Goal: Task Accomplishment & Management: Complete application form

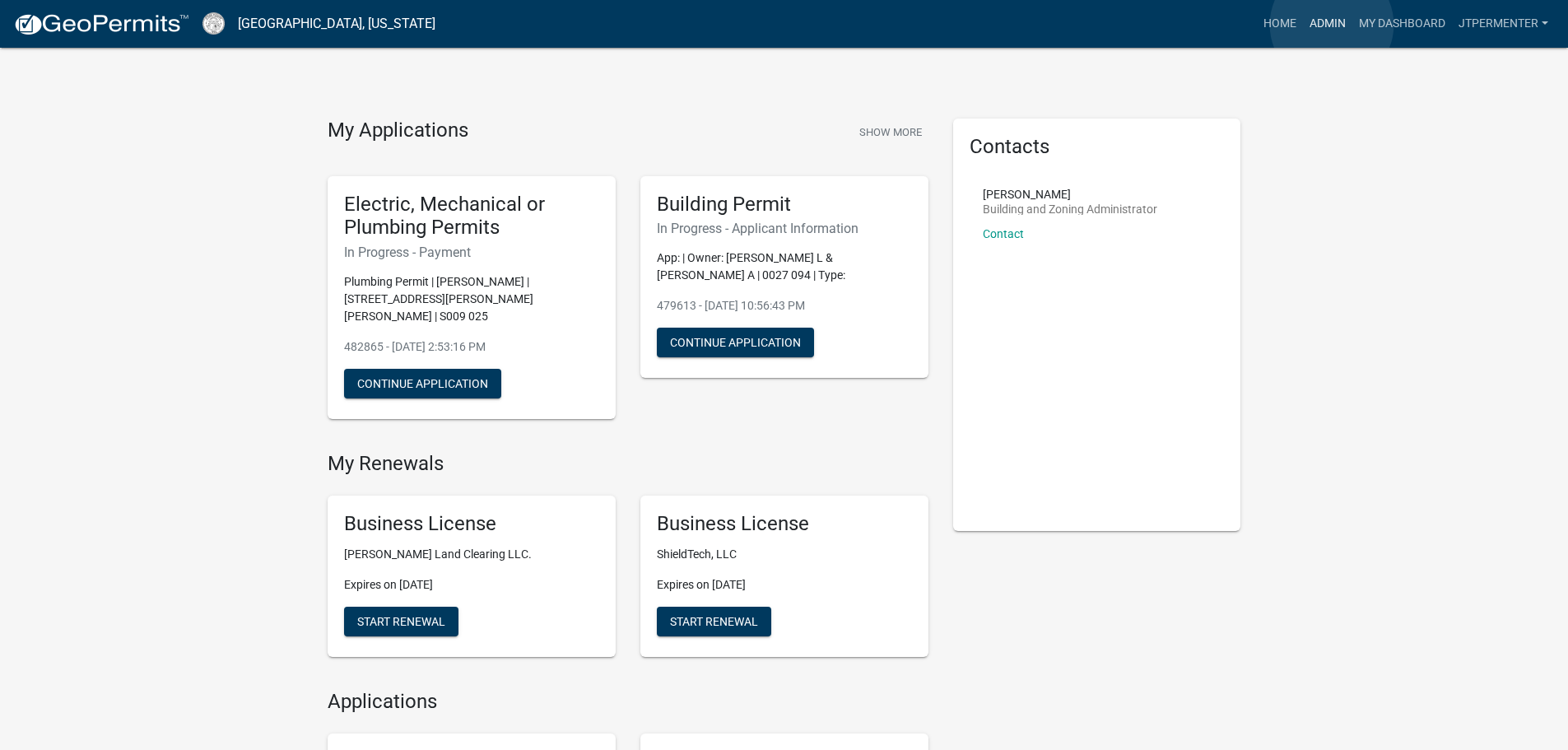
click at [1332, 24] on link "Admin" at bounding box center [1327, 23] width 50 height 31
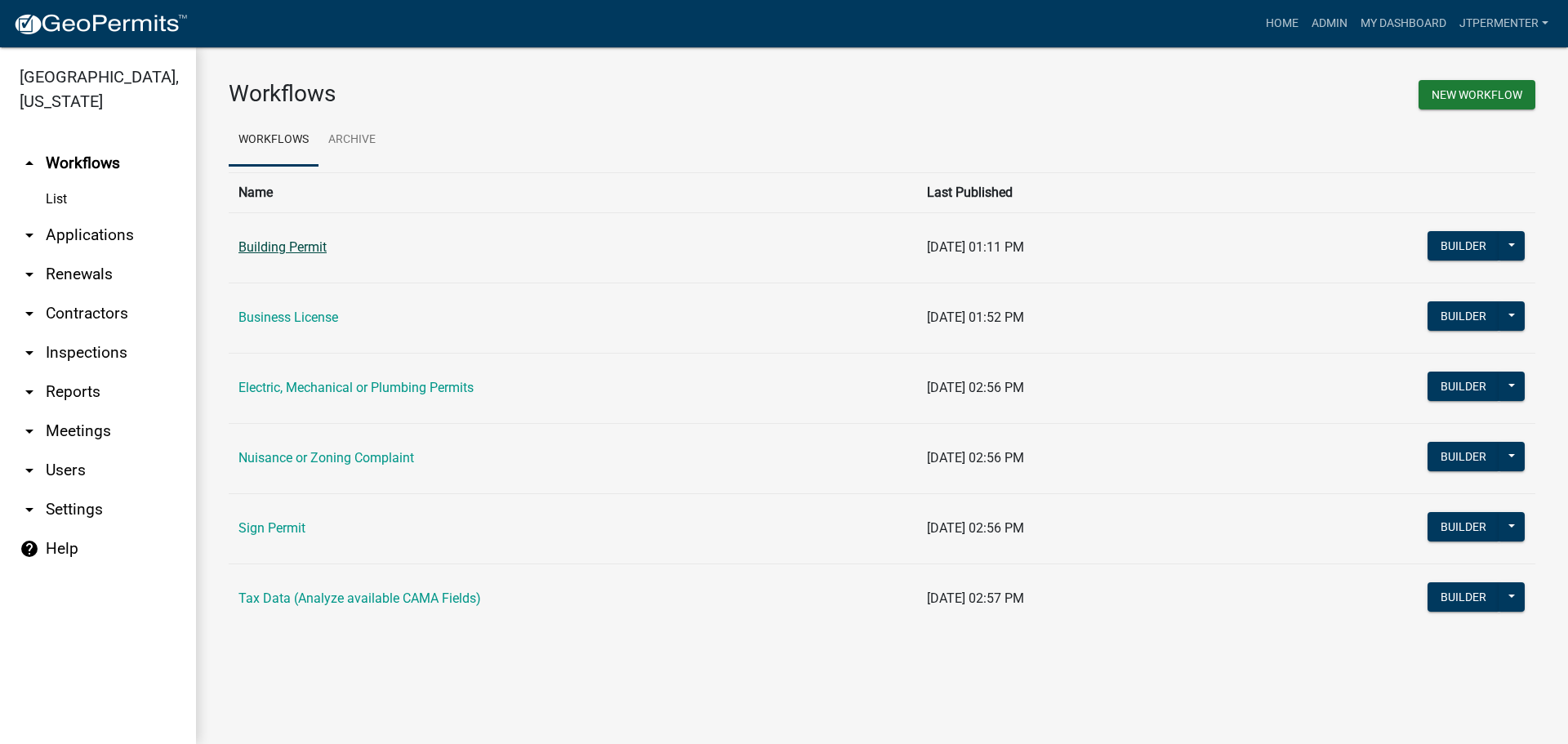
click at [284, 251] on link "Building Permit" at bounding box center [283, 247] width 88 height 16
click at [279, 526] on link "Sign Permit" at bounding box center [272, 528] width 67 height 16
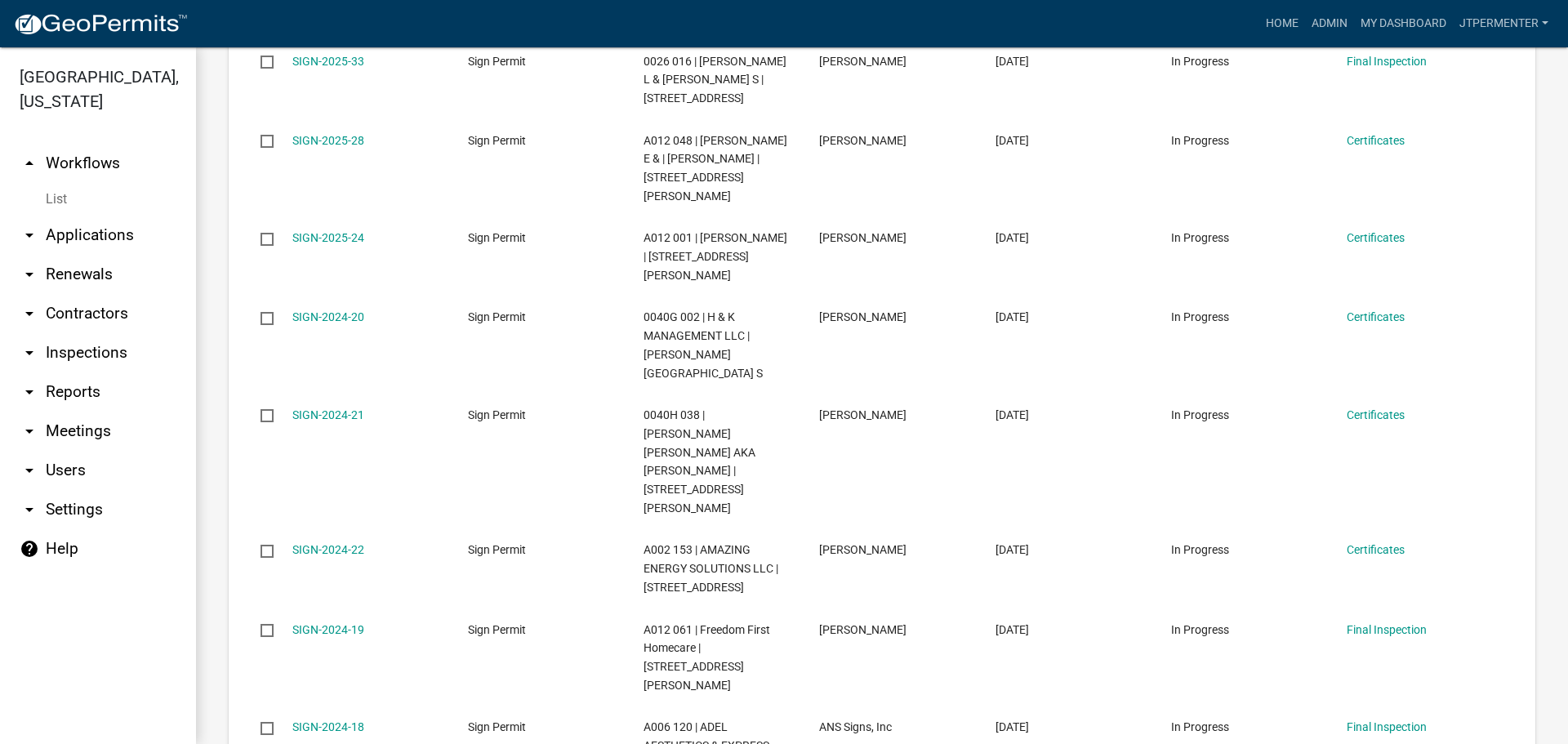
scroll to position [409, 0]
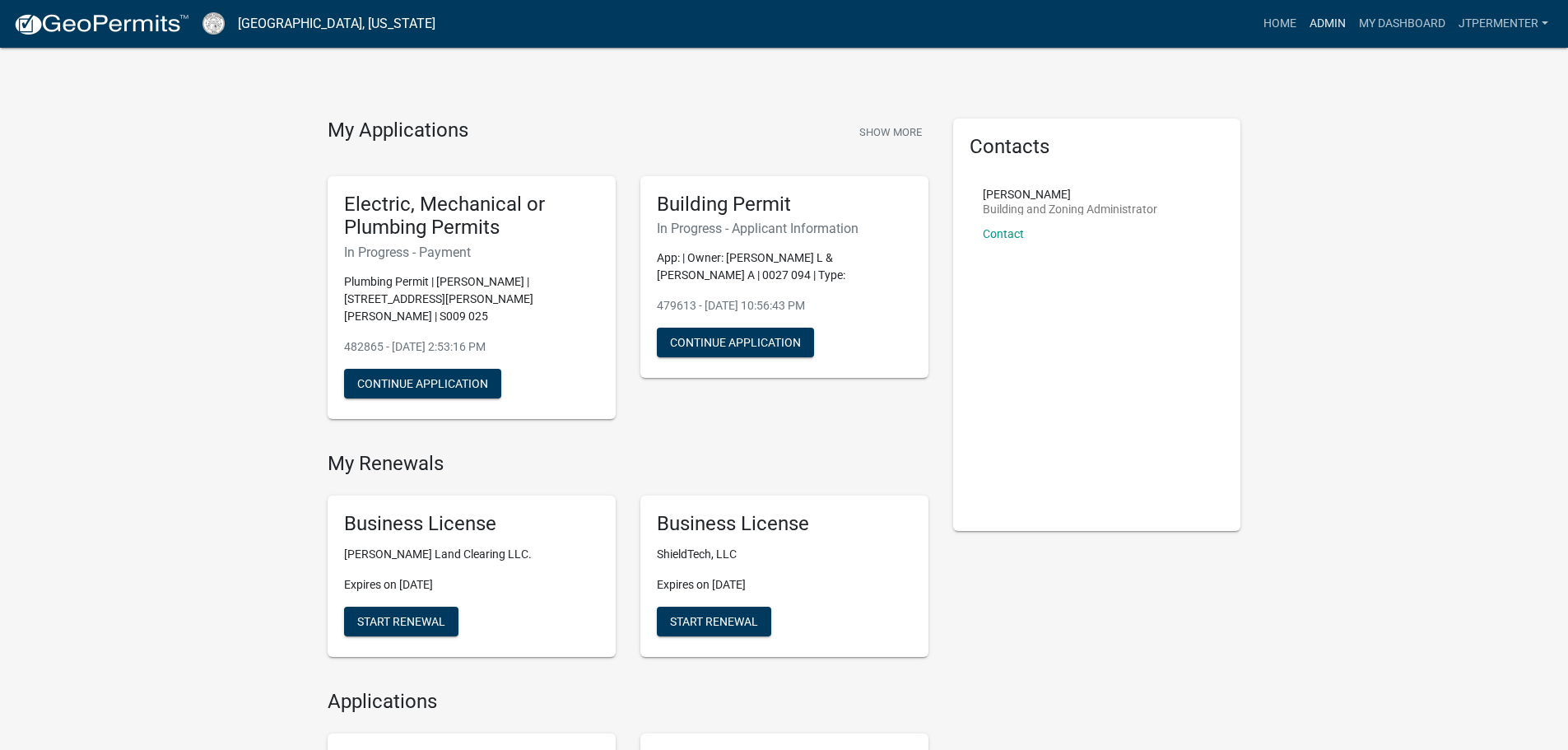
click at [1331, 17] on link "Admin" at bounding box center [1327, 23] width 50 height 31
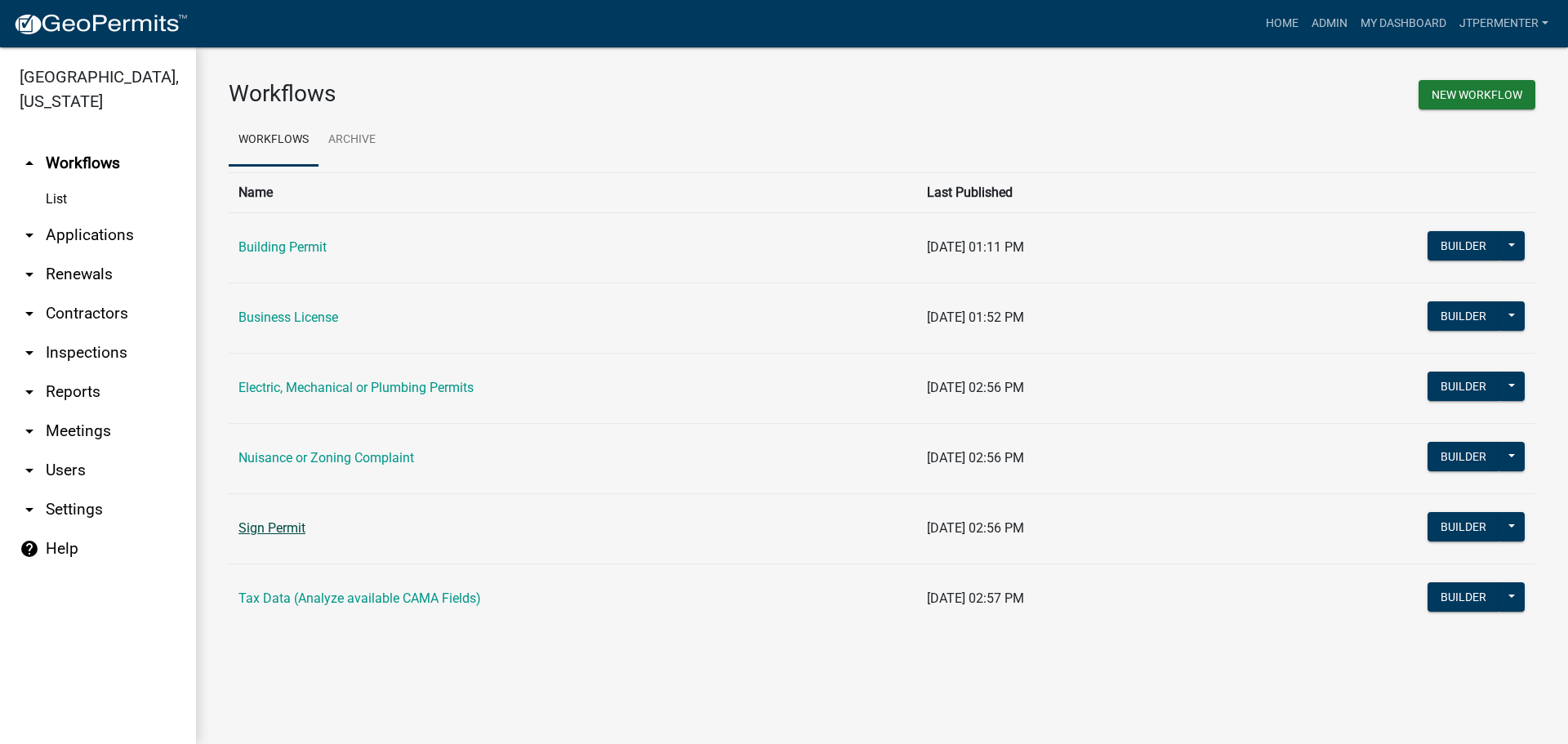
click at [289, 523] on link "Sign Permit" at bounding box center [272, 528] width 67 height 16
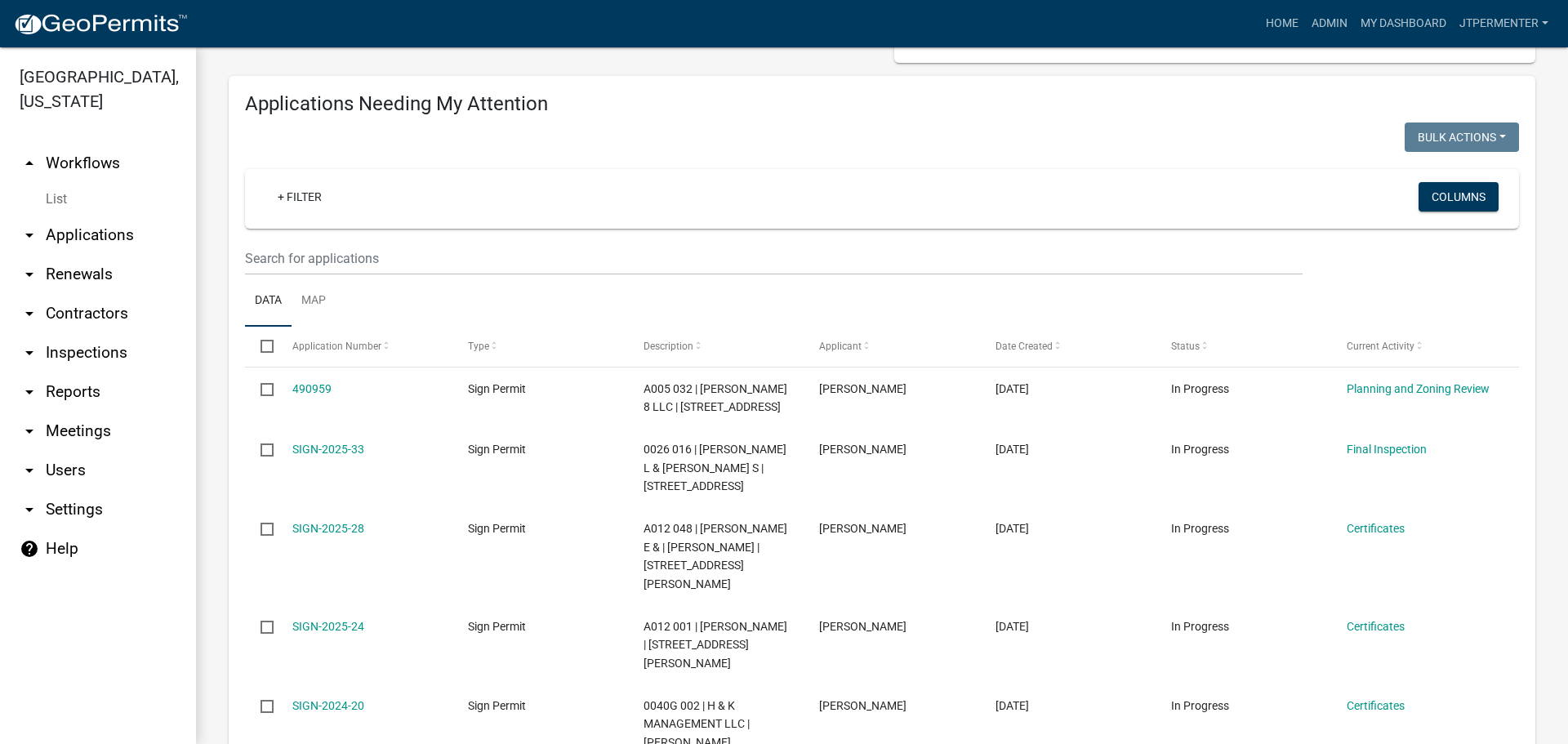
scroll to position [164, 0]
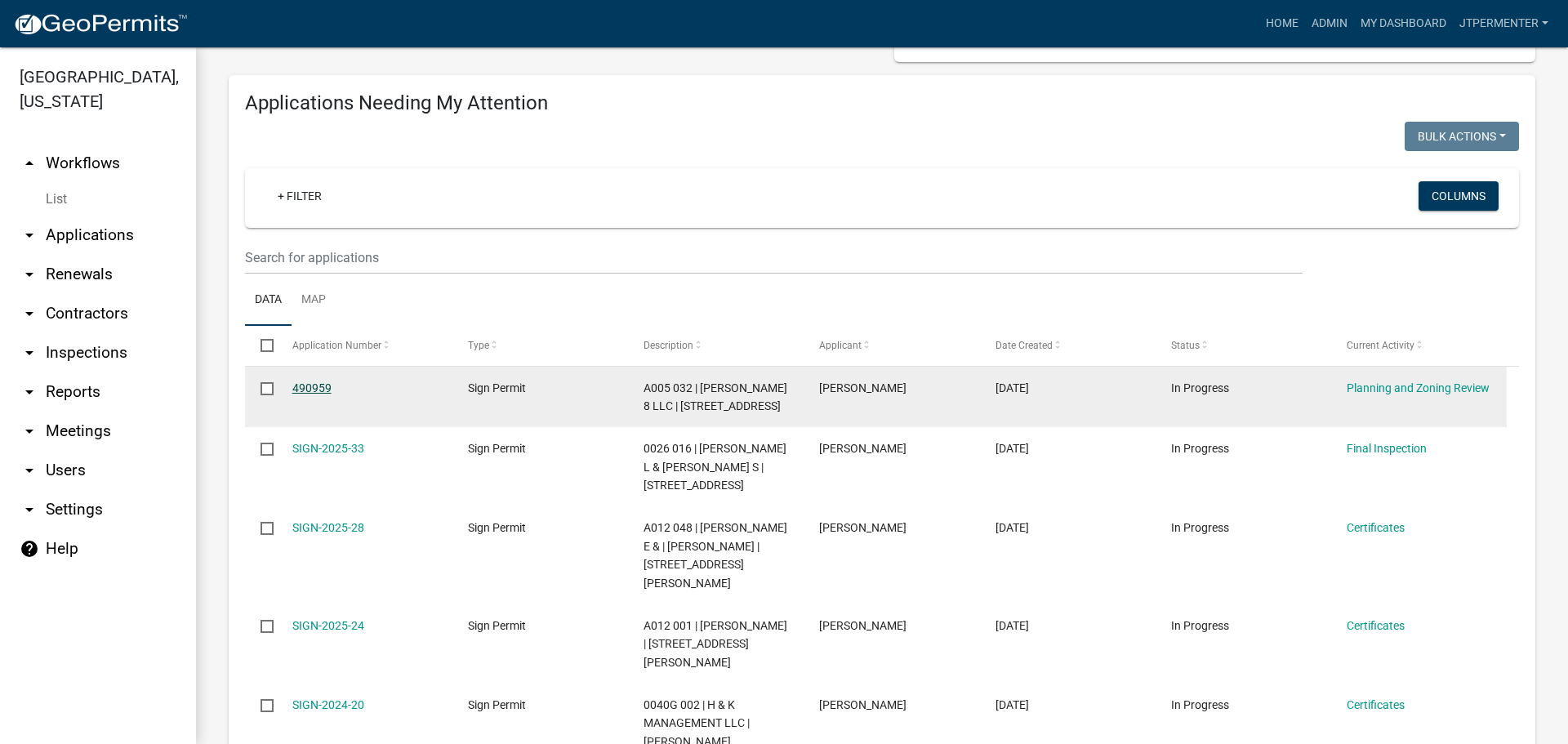
click at [315, 383] on link "490959" at bounding box center [311, 388] width 39 height 13
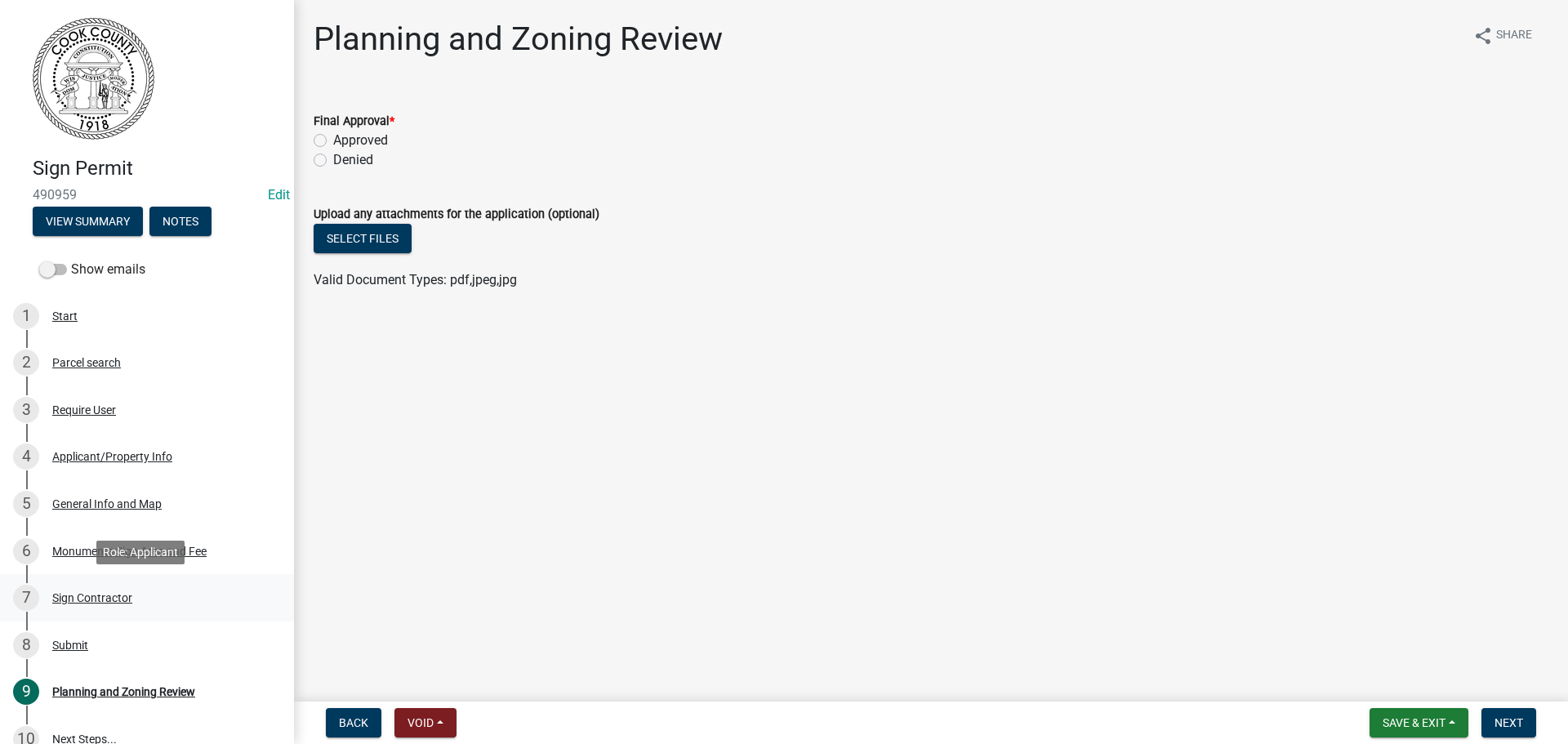
click at [74, 602] on div "Sign Contractor" at bounding box center [92, 597] width 80 height 11
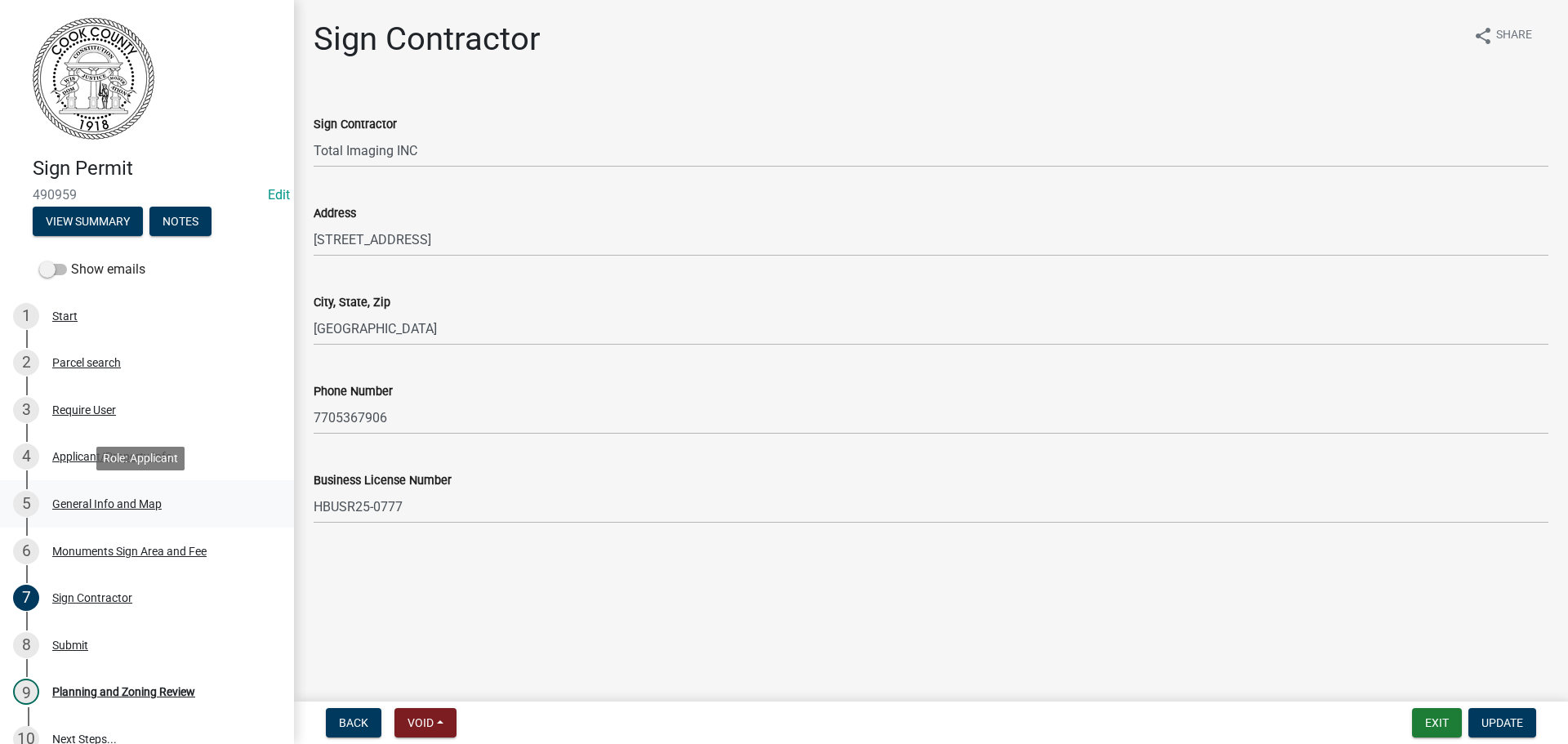
click at [96, 496] on div "5 General Info and Map" at bounding box center [140, 504] width 255 height 26
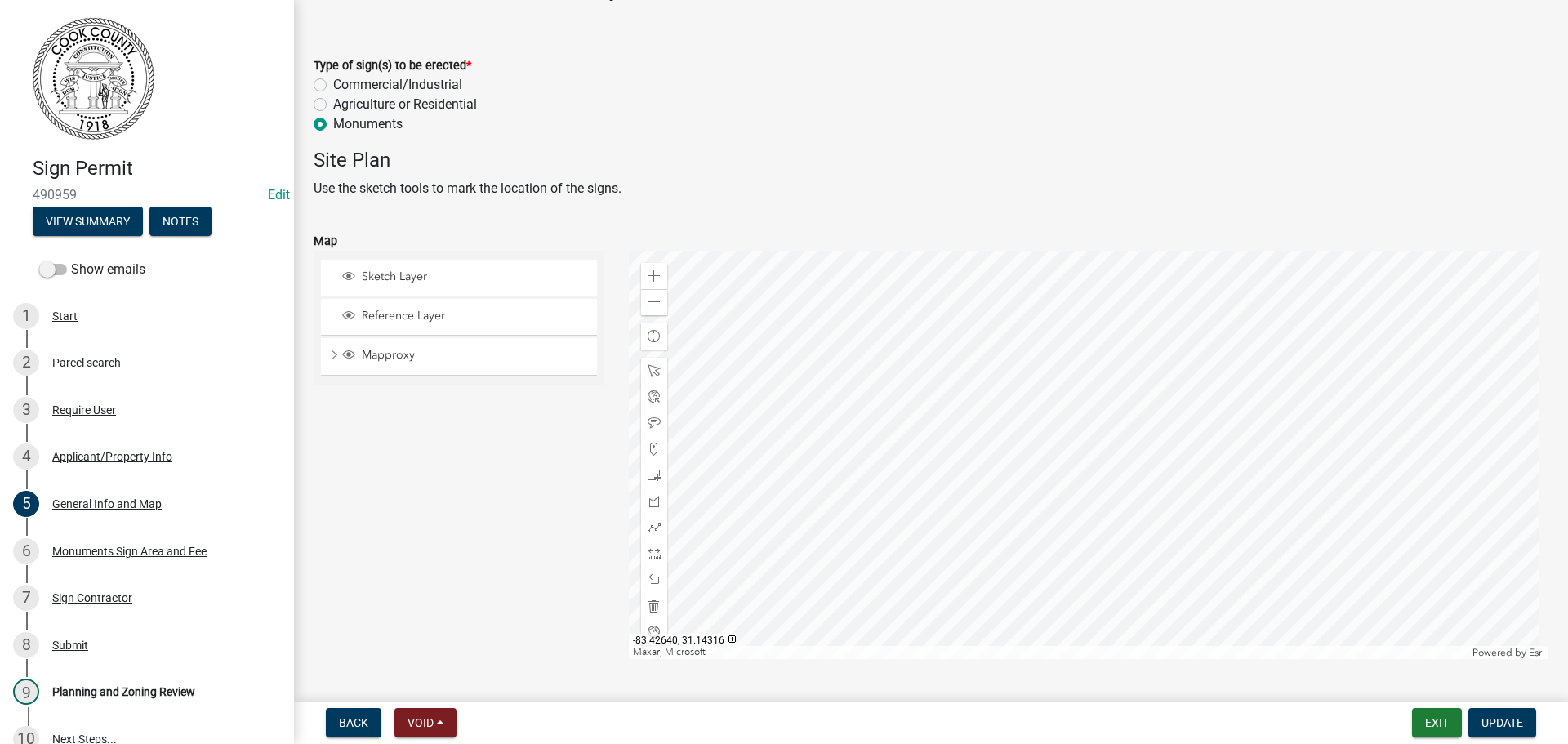
scroll to position [82, 0]
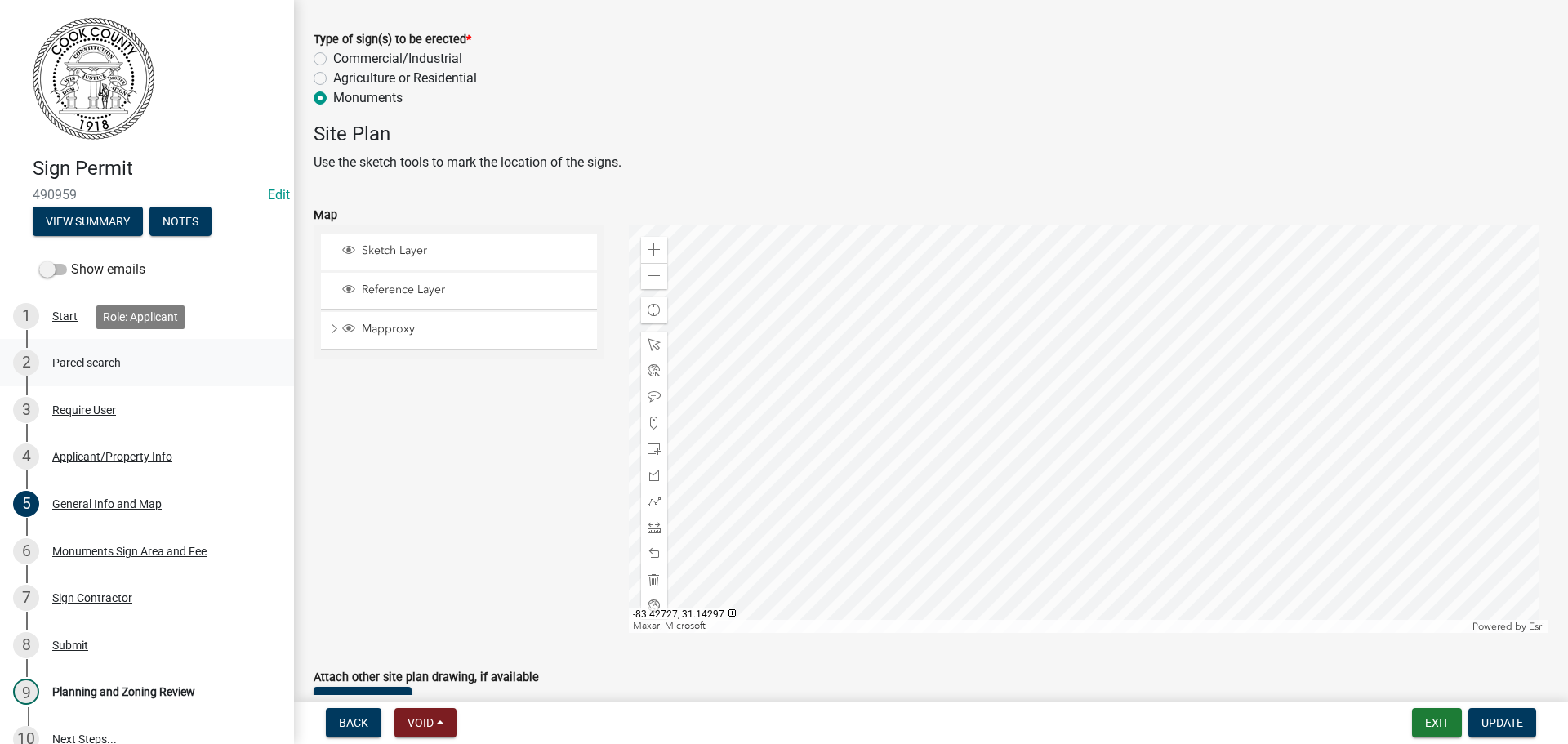
click at [74, 364] on div "Parcel search" at bounding box center [87, 362] width 69 height 11
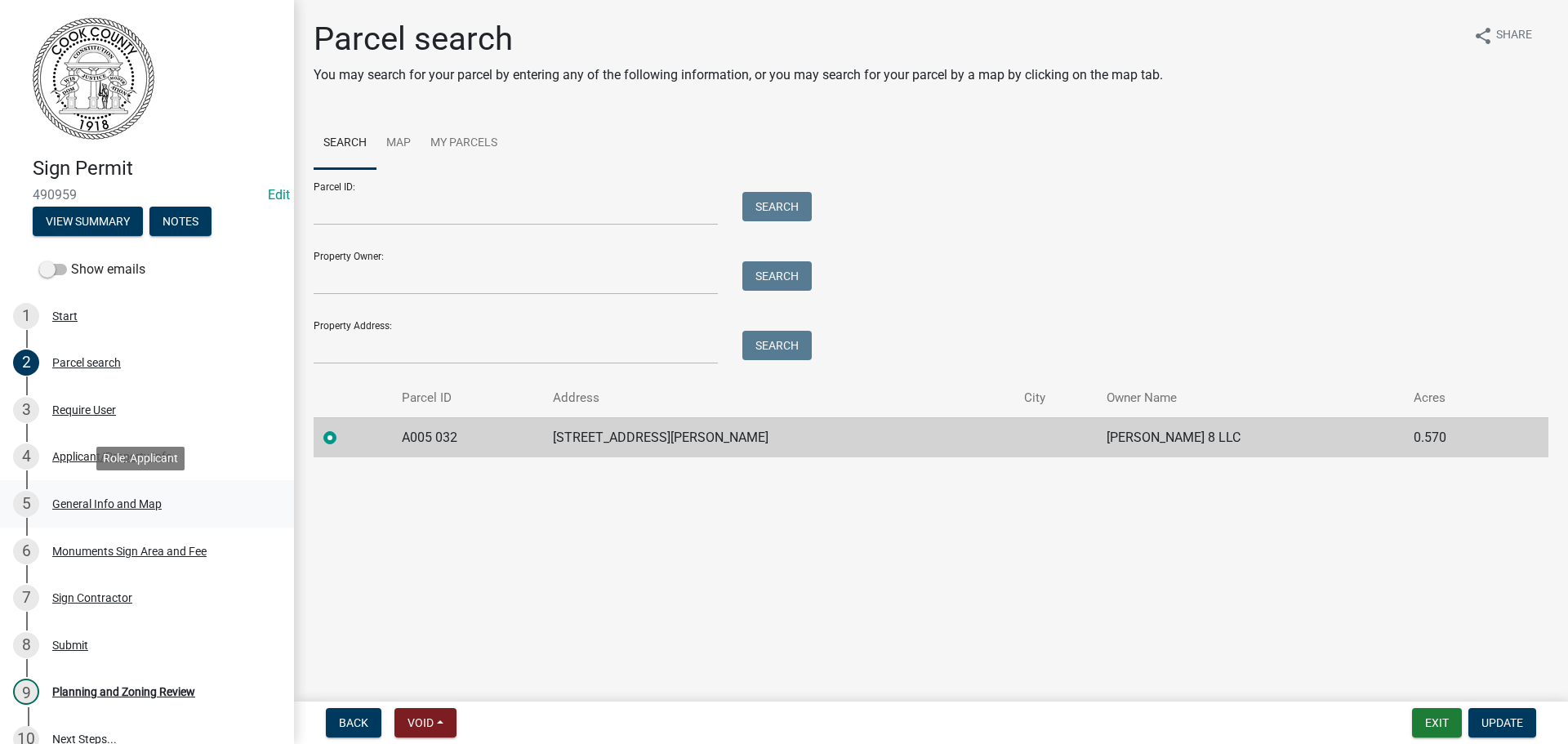
click at [84, 498] on div "General Info and Map" at bounding box center [107, 503] width 109 height 11
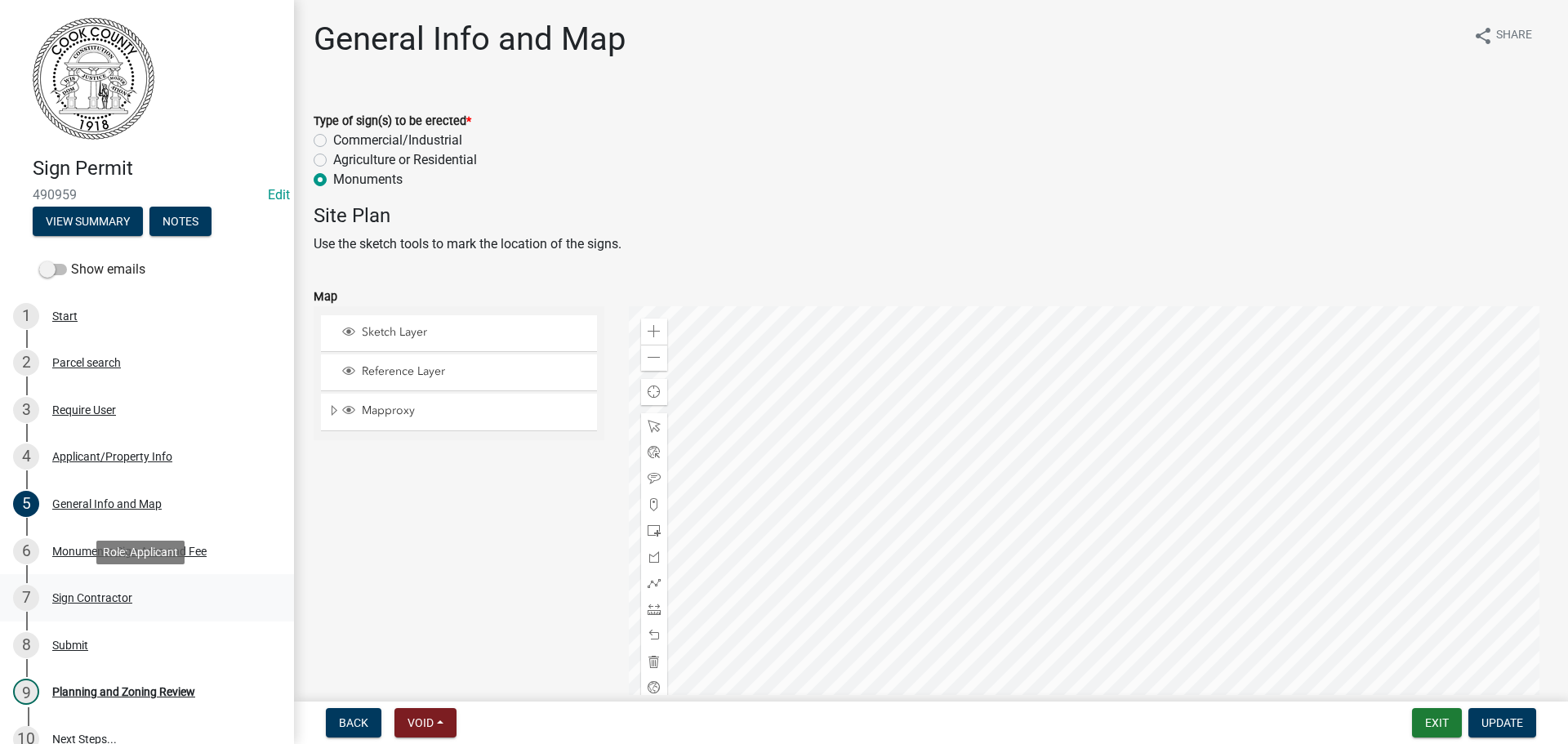
click at [84, 590] on div "7 Sign Contractor" at bounding box center [140, 598] width 255 height 26
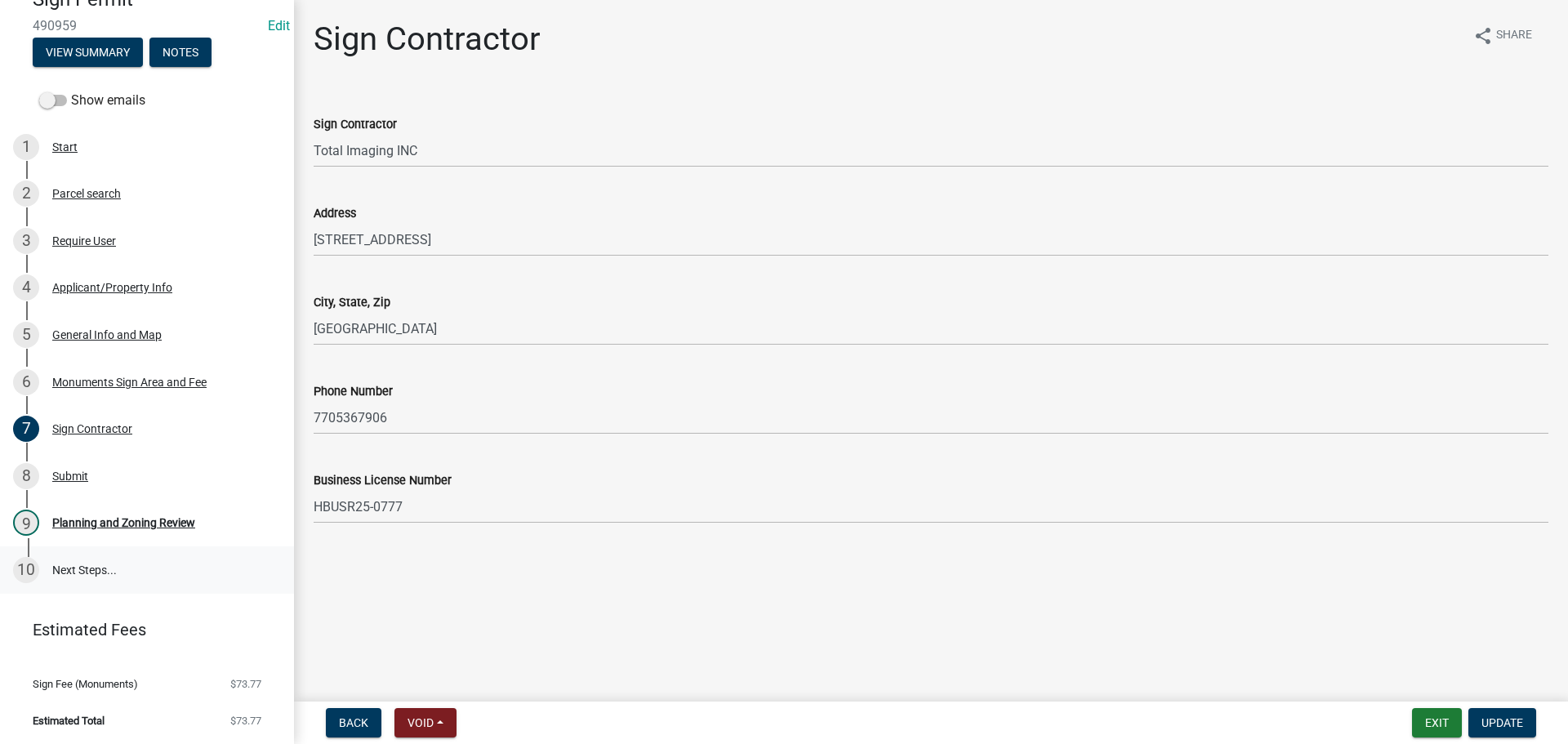
scroll to position [171, 0]
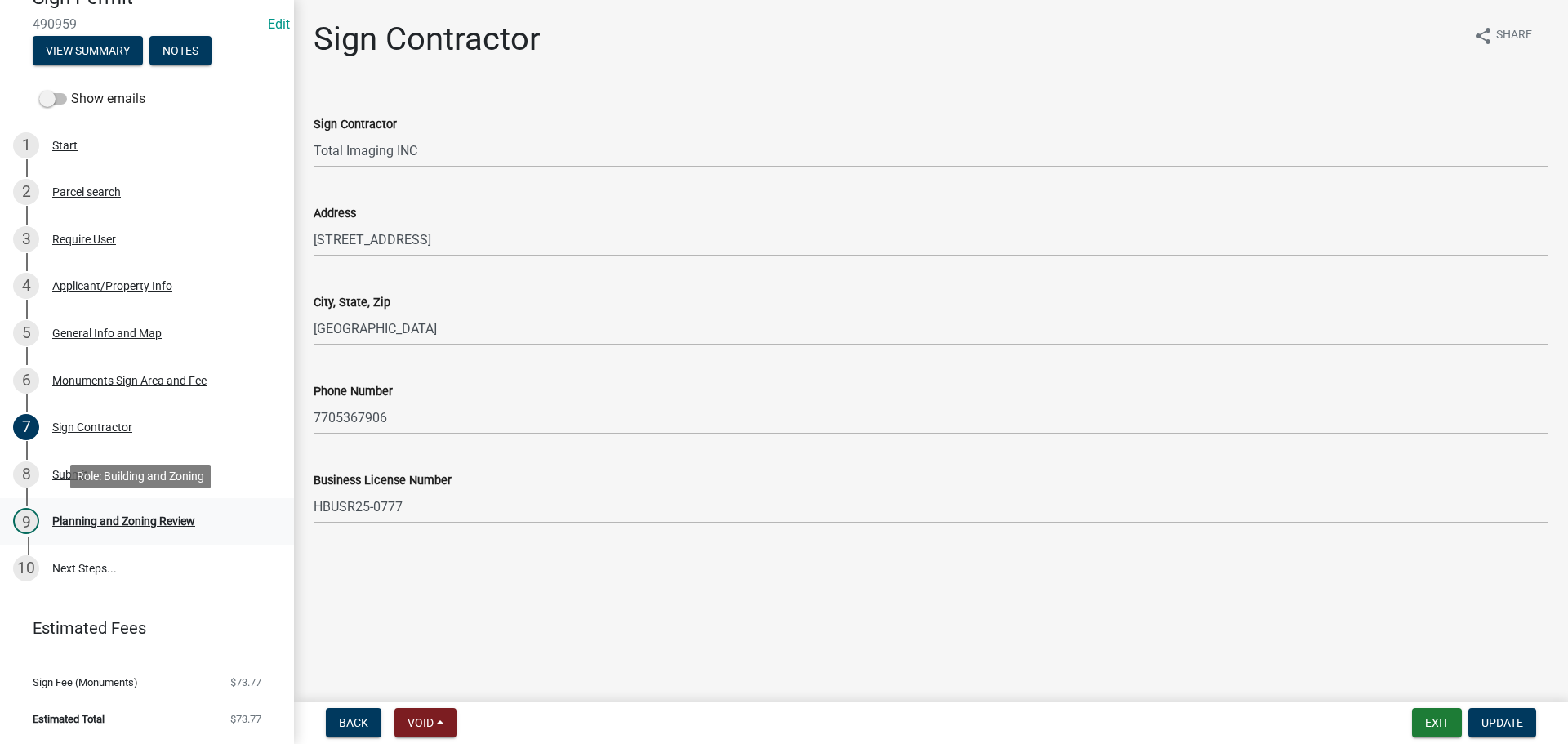
click at [79, 516] on div "Planning and Zoning Review" at bounding box center [124, 521] width 143 height 11
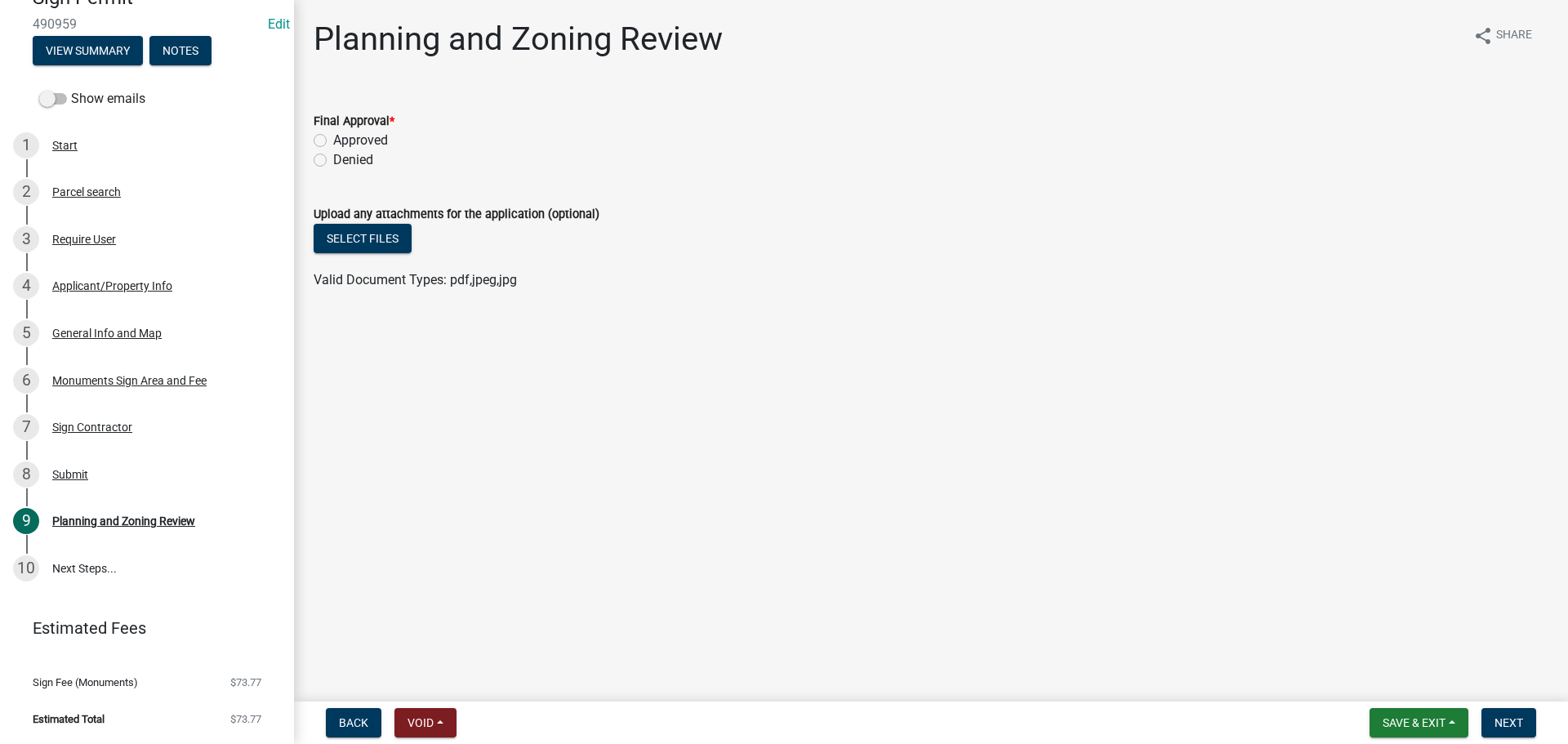
click at [333, 142] on label "Approved" at bounding box center [360, 141] width 54 height 20
click at [333, 141] on input "Approved" at bounding box center [339, 136] width 10 height 10
radio input "true"
click at [1501, 719] on span "Next" at bounding box center [1508, 722] width 28 height 13
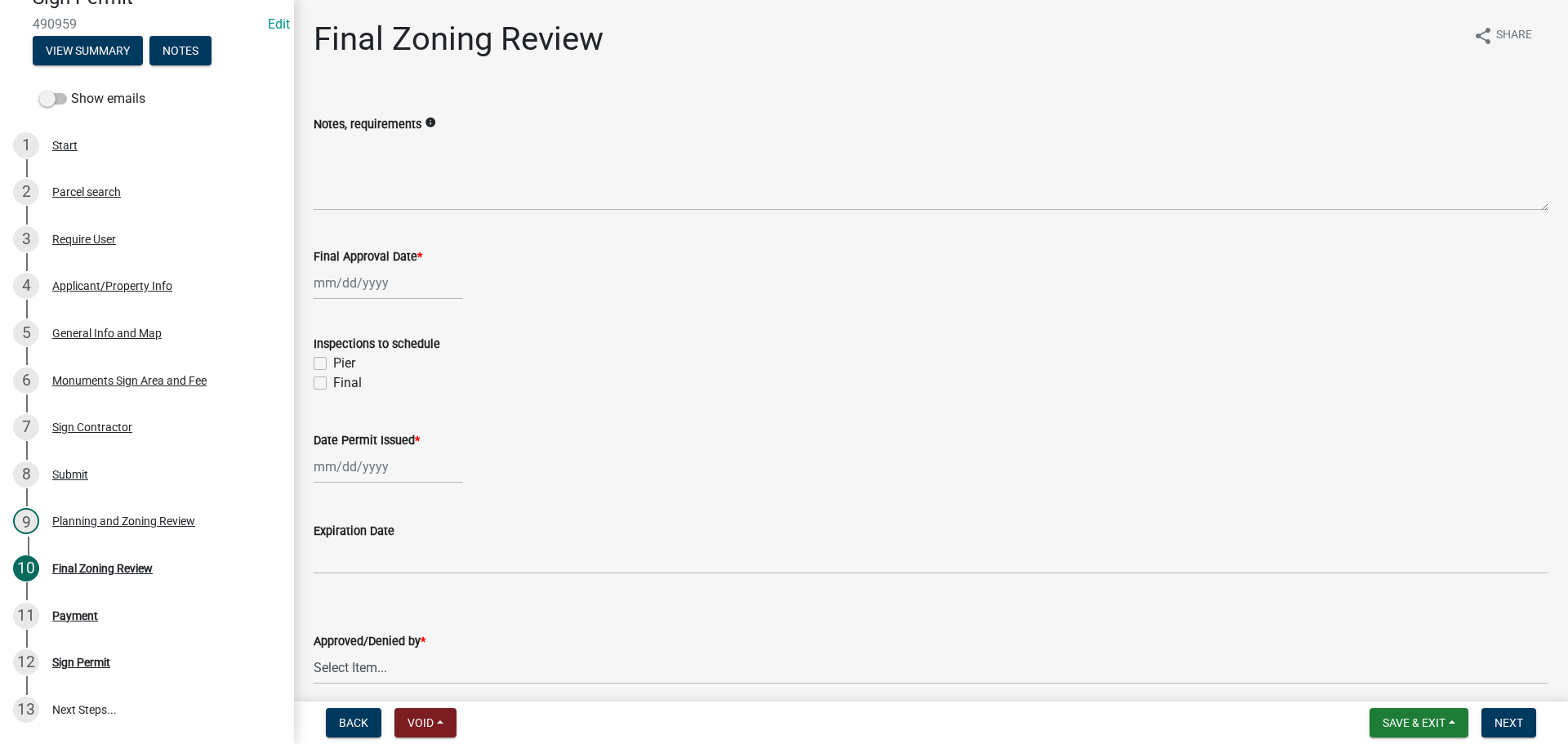
click at [358, 282] on div at bounding box center [388, 283] width 149 height 34
select select "10"
select select "2025"
click at [432, 385] on div "10" at bounding box center [434, 396] width 26 height 26
type input "[DATE]"
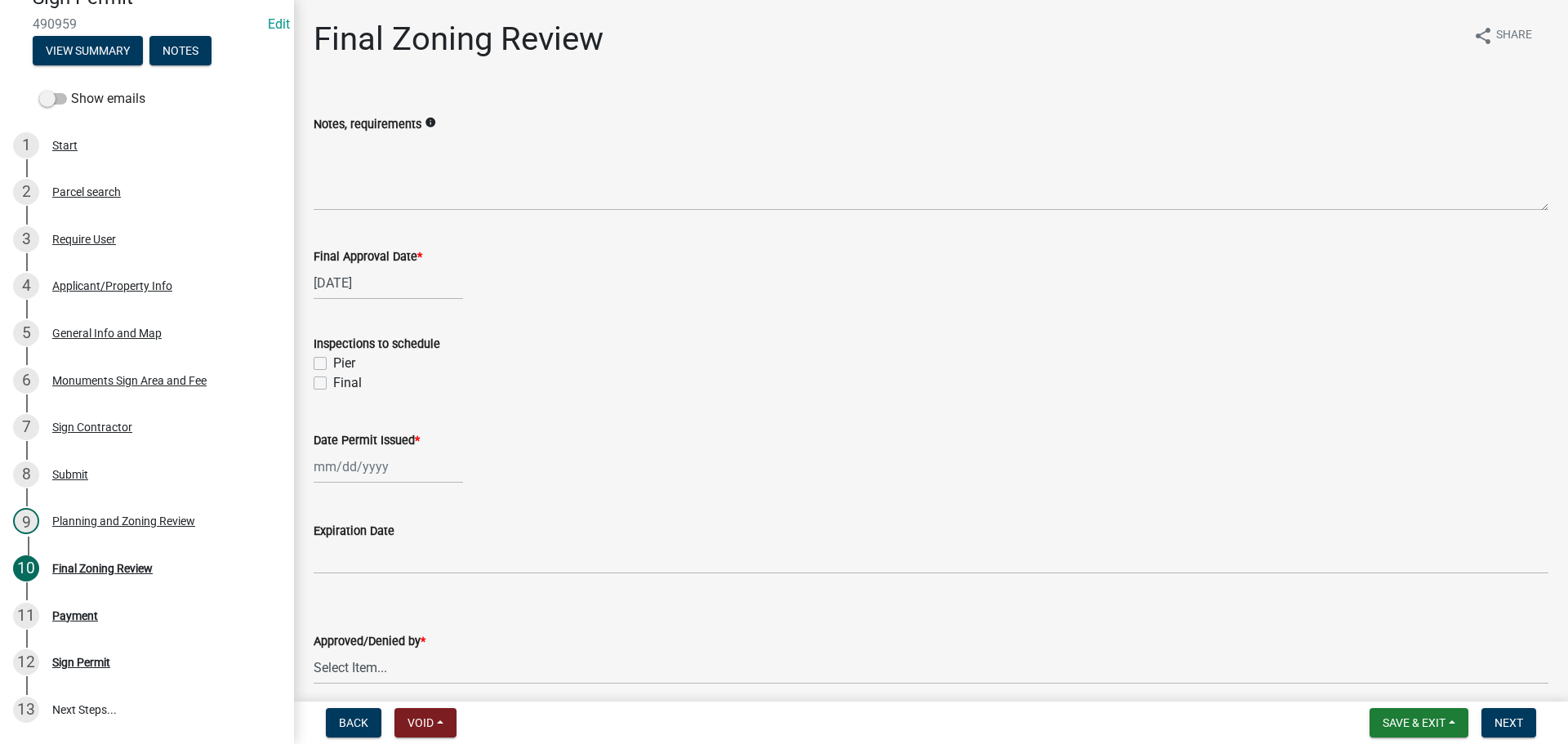
click at [333, 385] on label "Final" at bounding box center [347, 383] width 28 height 20
click at [333, 384] on input "Final" at bounding box center [339, 378] width 10 height 10
checkbox input "true"
checkbox input "false"
checkbox input "true"
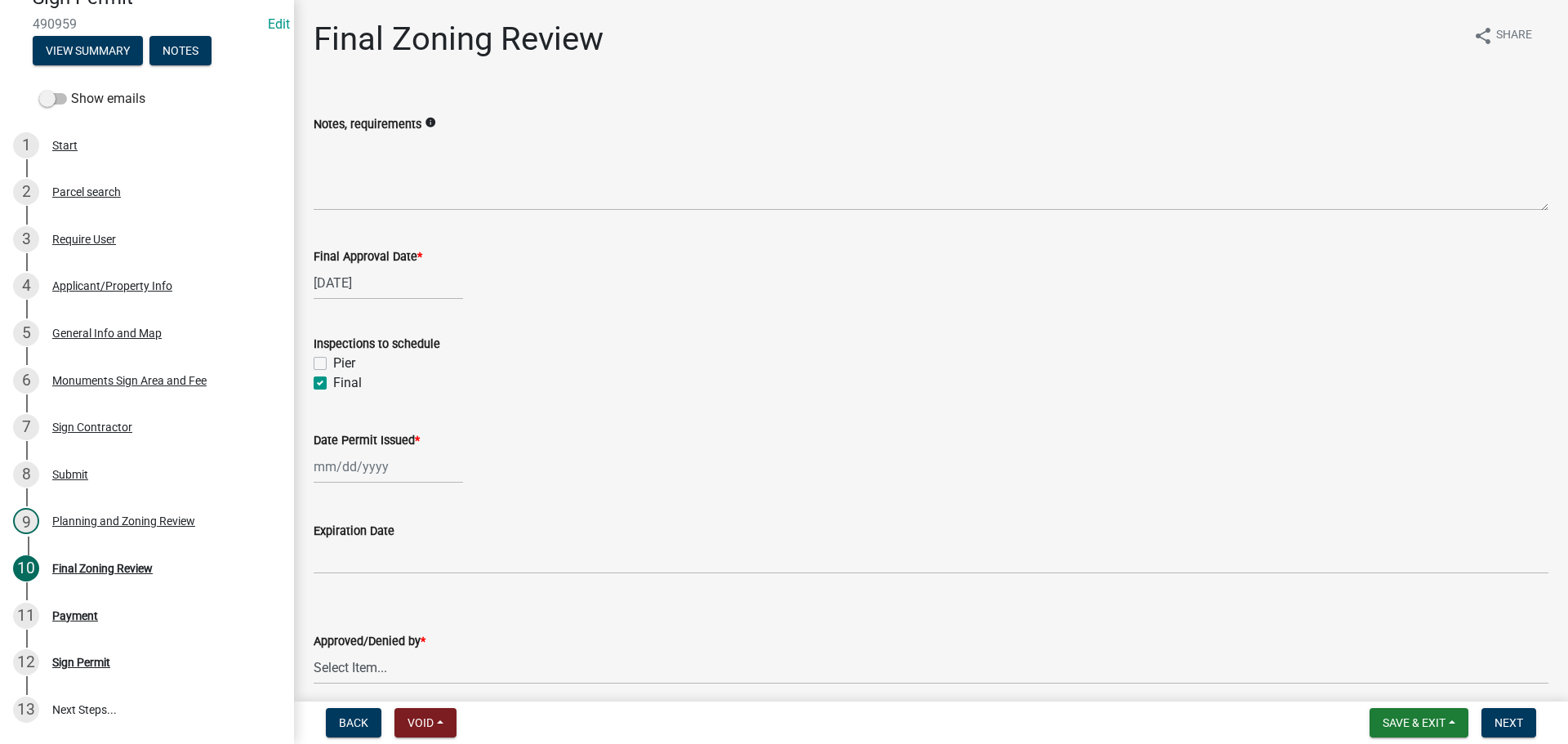
click at [343, 469] on div at bounding box center [388, 466] width 149 height 34
select select "10"
select select "2025"
click at [431, 328] on div "10" at bounding box center [434, 328] width 26 height 26
type input "[DATE]"
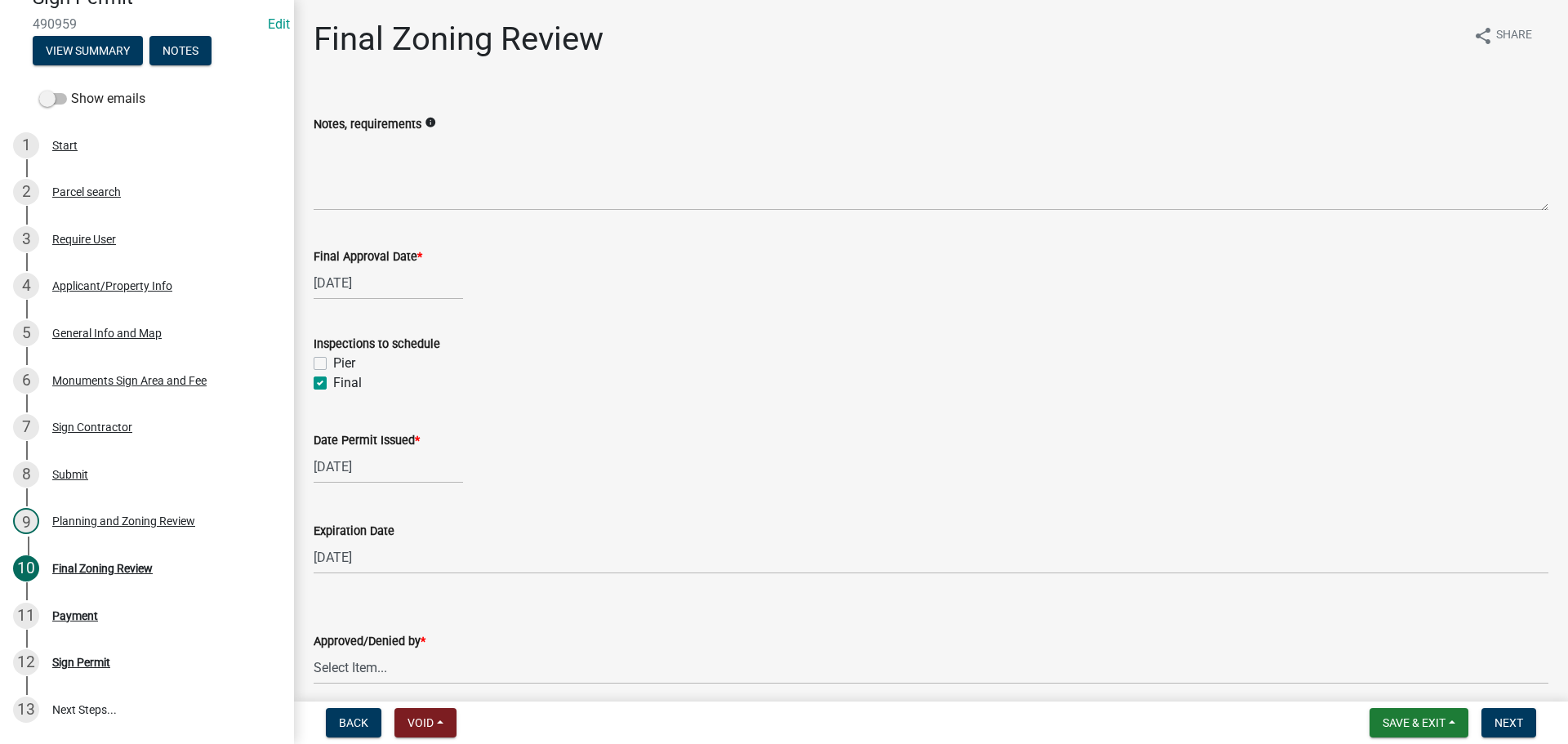
scroll to position [68, 0]
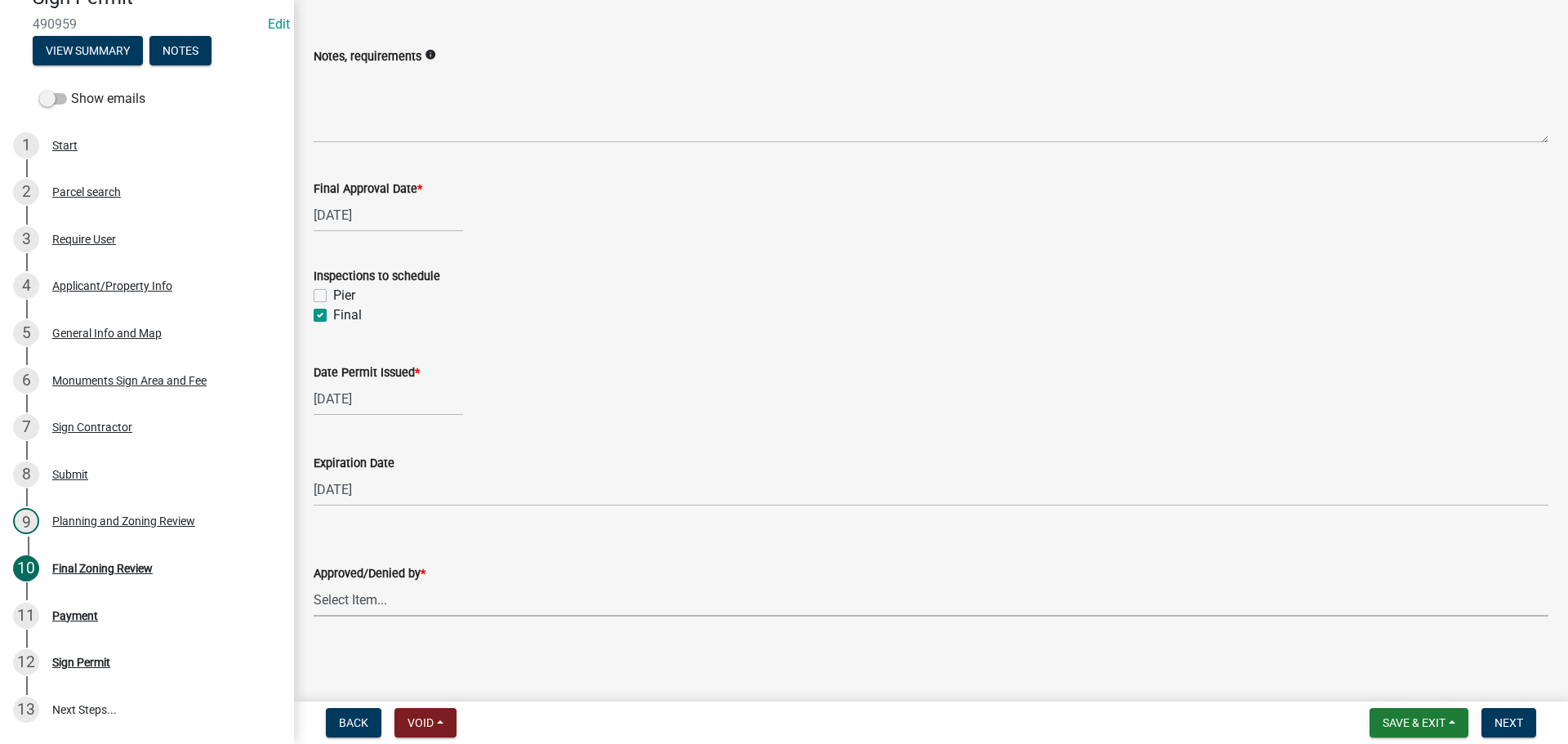
click at [353, 597] on select "Select Item... [PERSON_NAME]" at bounding box center [930, 600] width 1235 height 34
click at [314, 584] on select "Select Item... [PERSON_NAME]" at bounding box center [930, 600] width 1235 height 34
select select "57944beb-e4e4-46ad-9733-d63fff686342"
click at [1504, 727] on span "Next" at bounding box center [1508, 722] width 28 height 13
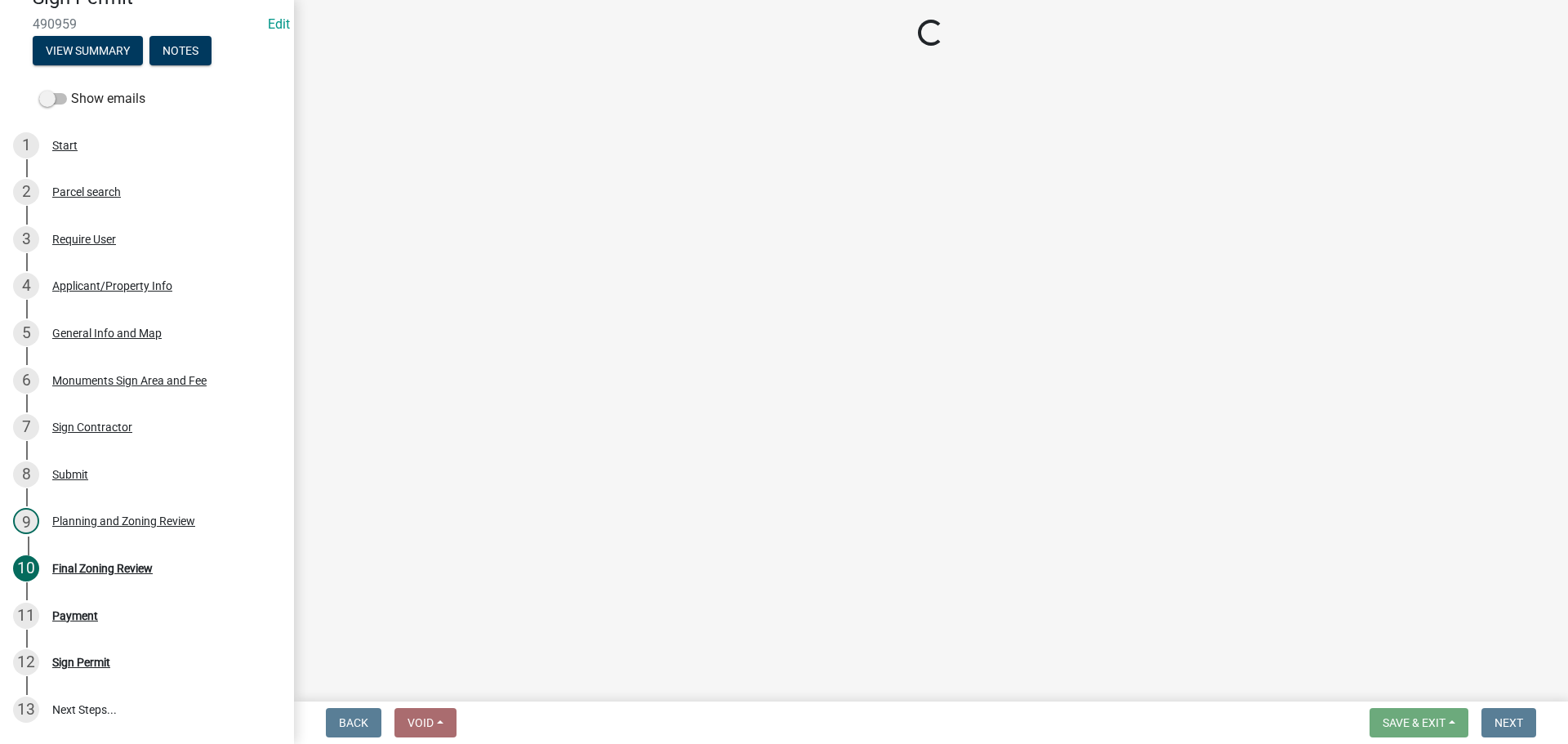
select select "3: 3"
